Goal: Task Accomplishment & Management: Use online tool/utility

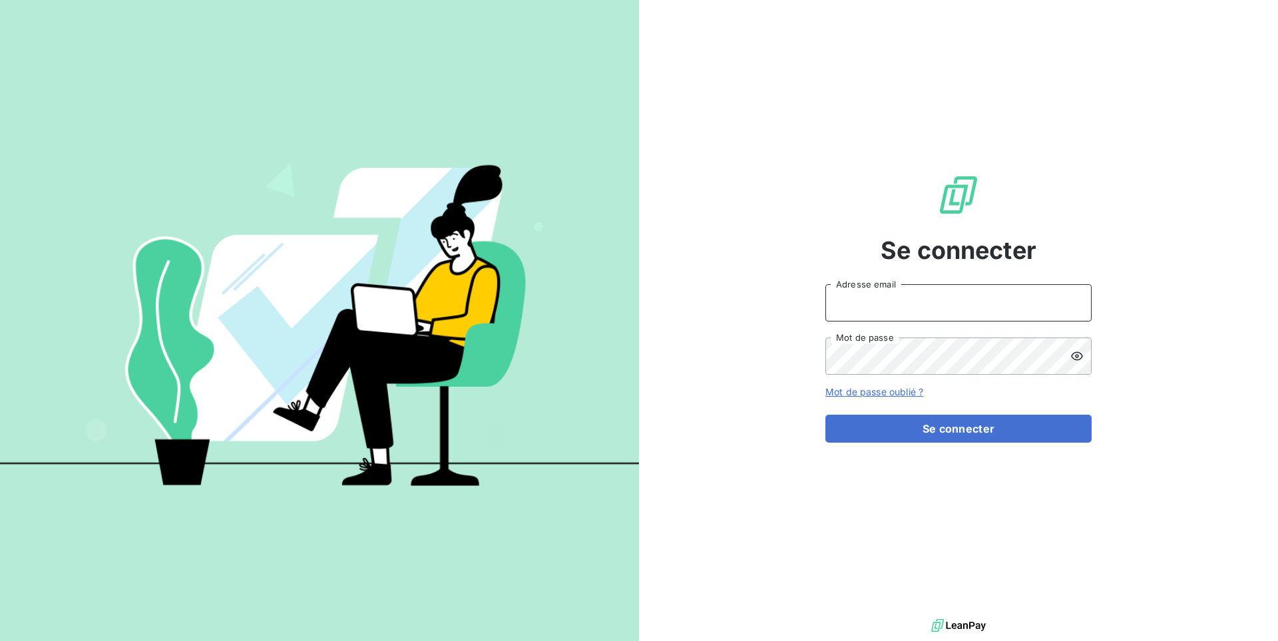
click at [930, 299] on input "Adresse email" at bounding box center [958, 302] width 266 height 37
paste input "pierresinvestissement"
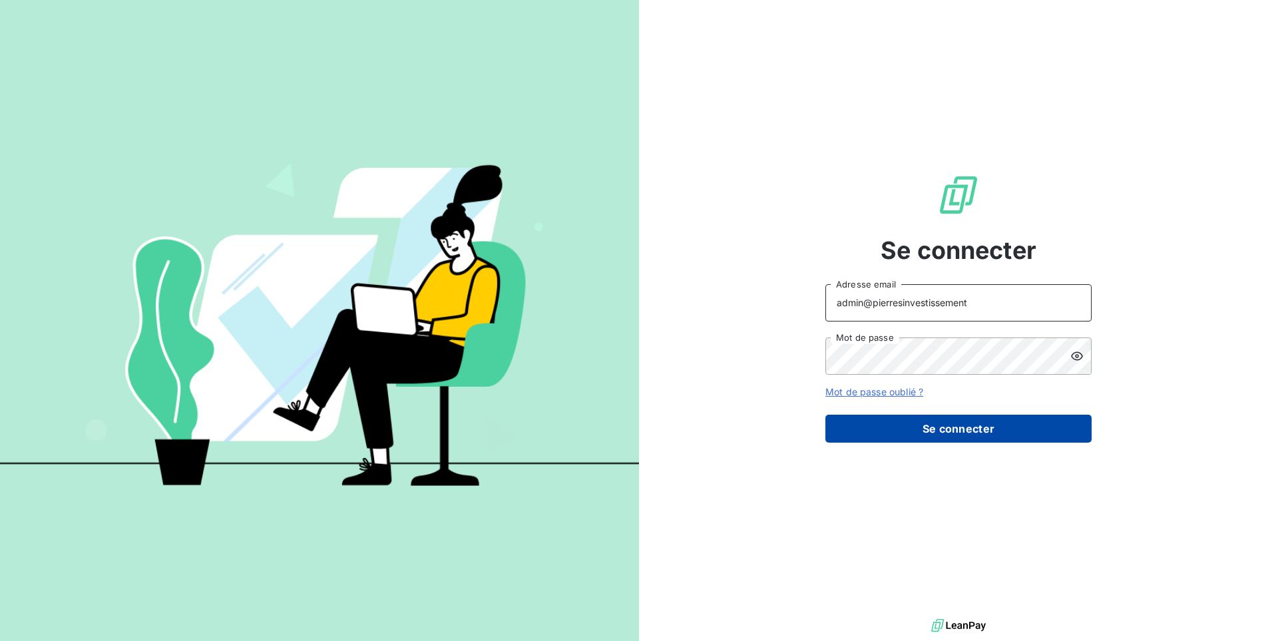
type input "admin@pierresinvestissement"
click at [928, 425] on button "Se connecter" at bounding box center [958, 429] width 266 height 28
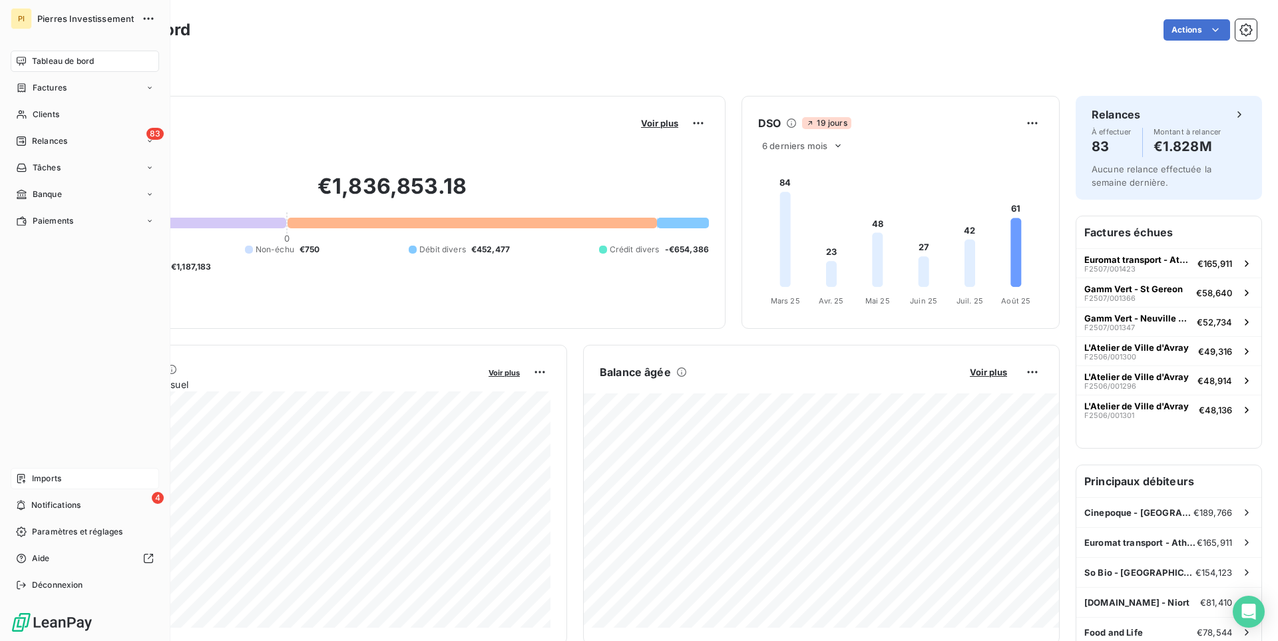
click at [53, 479] on span "Imports" at bounding box center [46, 479] width 29 height 12
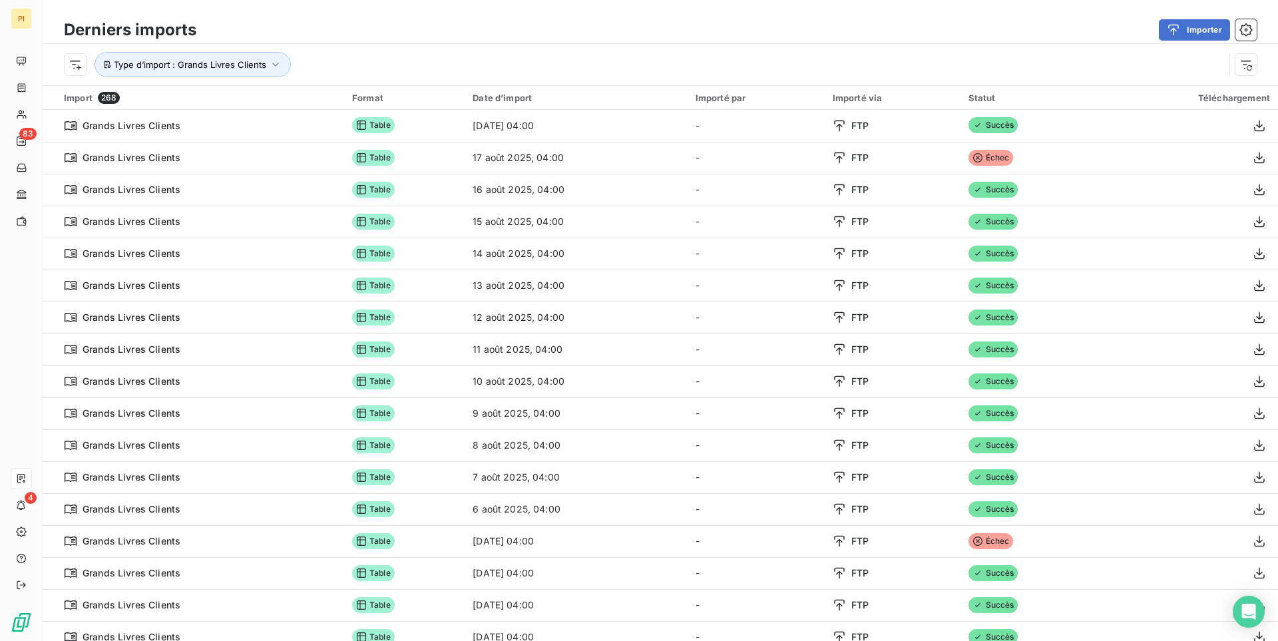
click at [719, 53] on div "Type d’import : Grands Livres Clients" at bounding box center [644, 64] width 1160 height 25
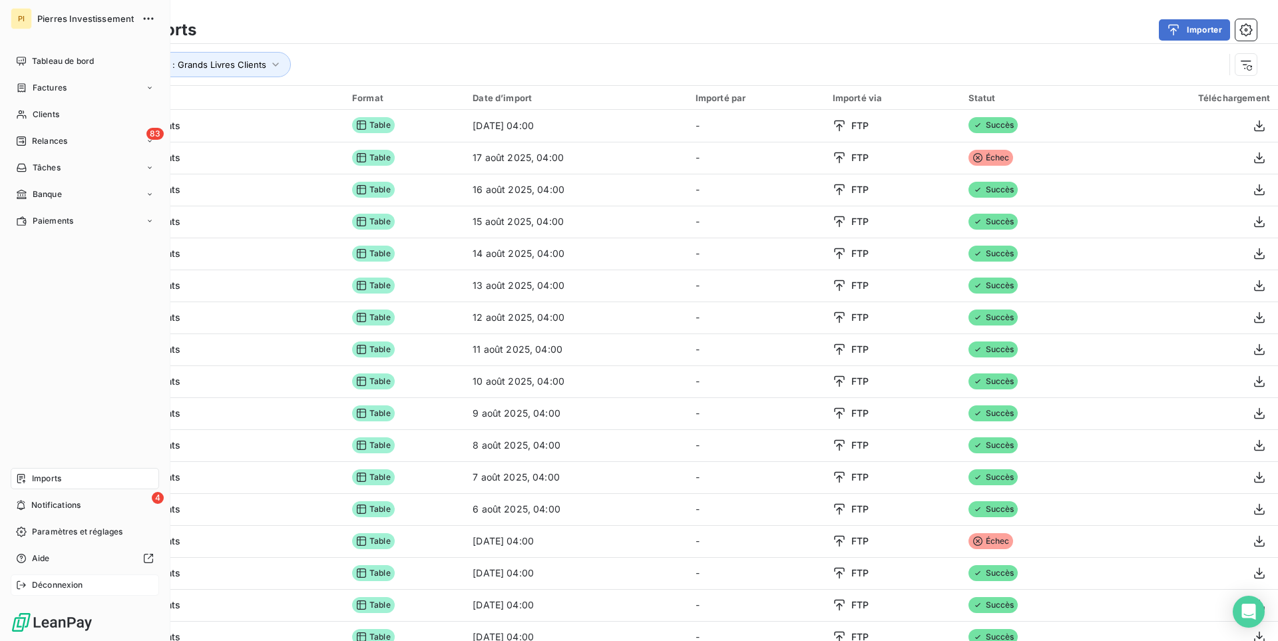
click at [56, 584] on span "Déconnexion" at bounding box center [57, 585] width 51 height 12
